Goal: Task Accomplishment & Management: Complete application form

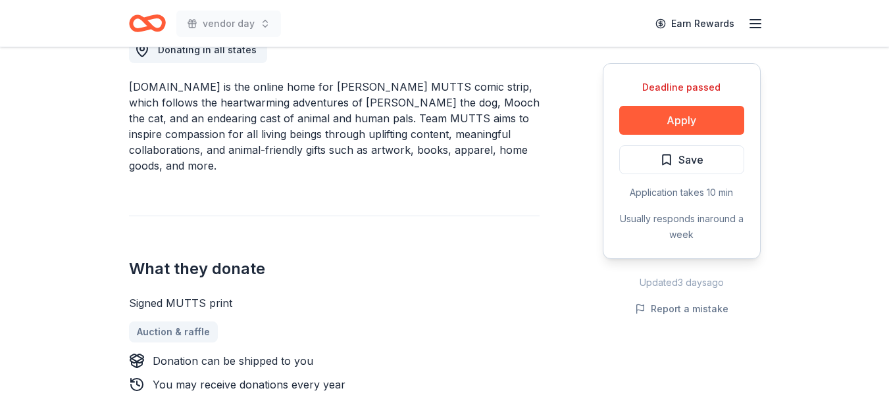
scroll to position [461, 0]
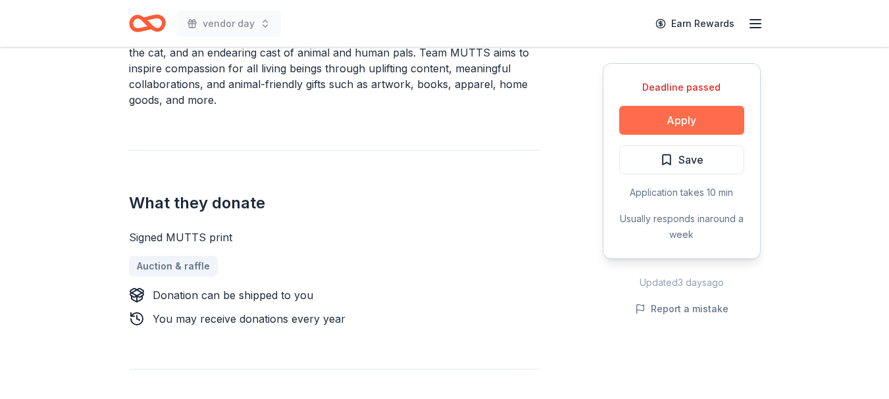
click at [655, 126] on button "Apply" at bounding box center [681, 120] width 125 height 29
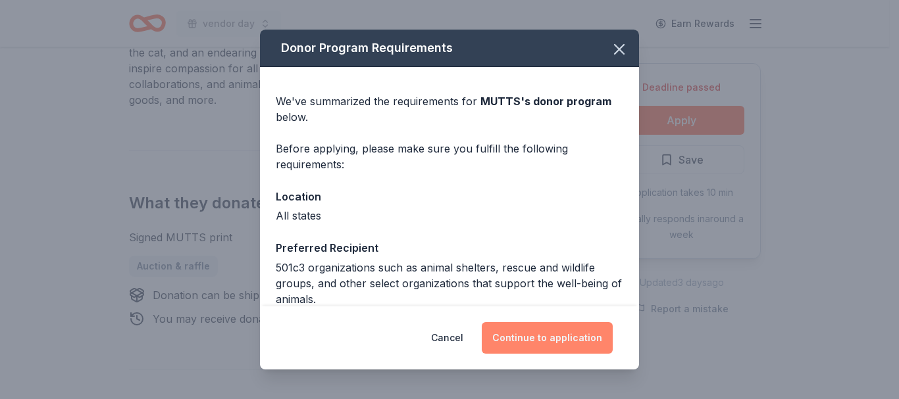
click at [549, 336] on button "Continue to application" at bounding box center [547, 338] width 131 height 32
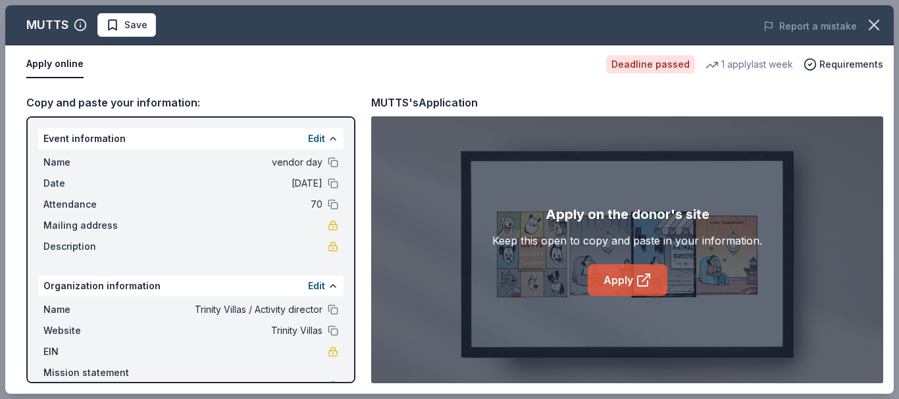
click at [623, 281] on link "Apply" at bounding box center [628, 281] width 80 height 32
click at [866, 23] on icon "button" at bounding box center [874, 25] width 18 height 18
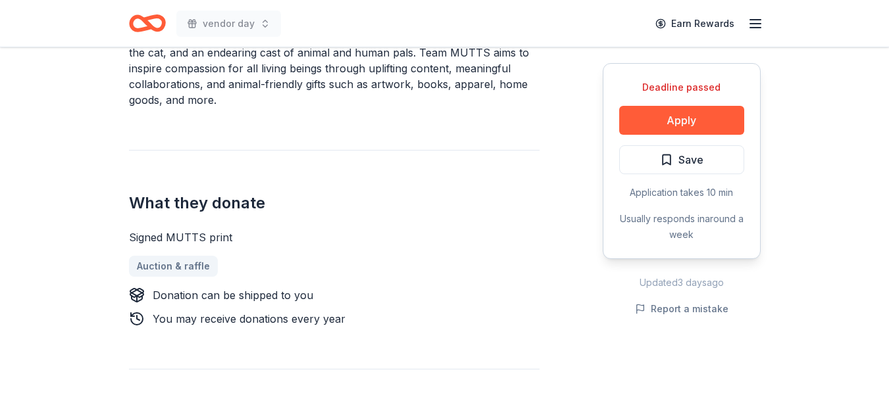
click at [141, 16] on icon "Home" at bounding box center [147, 23] width 37 height 31
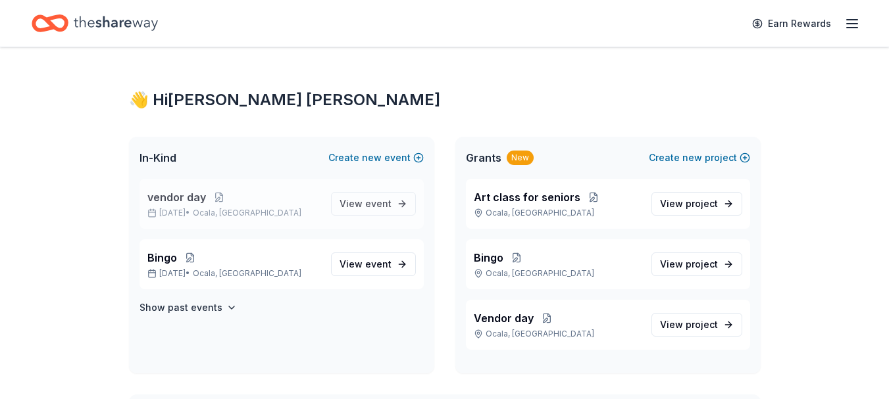
click at [172, 213] on p "Sep 16, 2025 • Ocala, FL" at bounding box center [233, 213] width 173 height 11
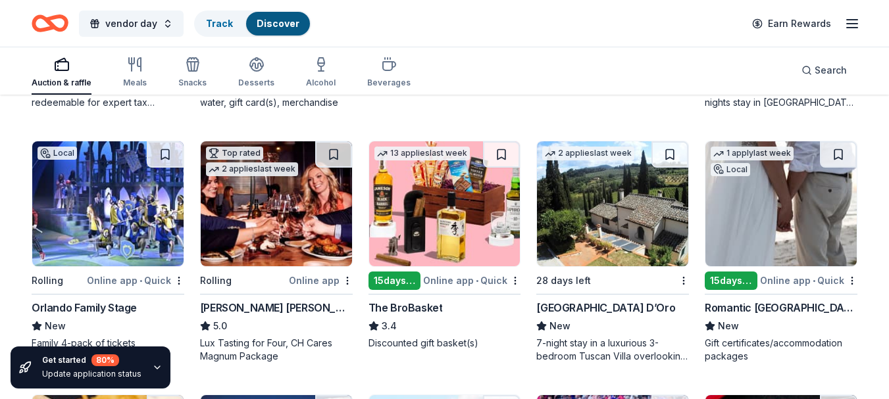
scroll to position [1196, 0]
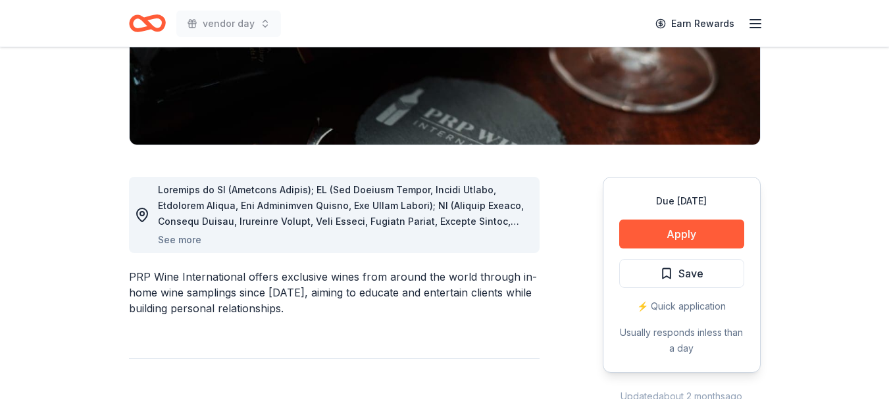
scroll to position [263, 0]
